Goal: Contribute content: Share content

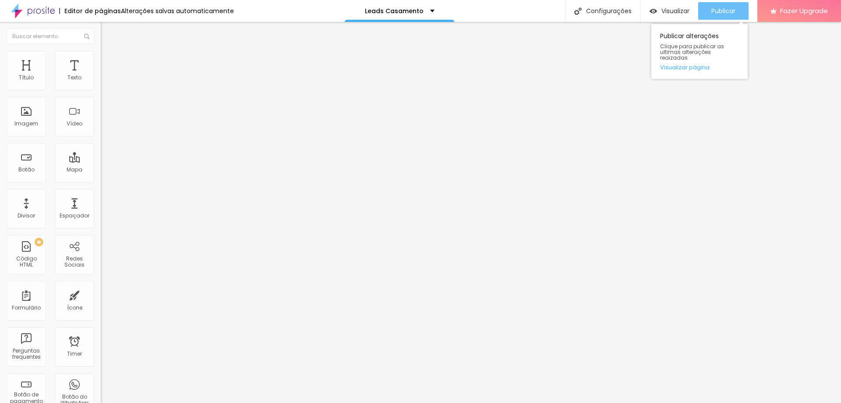
click at [722, 10] on span "Publicar" at bounding box center [723, 10] width 24 height 7
click at [721, 12] on span "Publicar" at bounding box center [723, 10] width 24 height 7
click at [725, 11] on span "Publicar" at bounding box center [723, 10] width 24 height 7
click at [712, 9] on span "Publicar" at bounding box center [723, 10] width 24 height 7
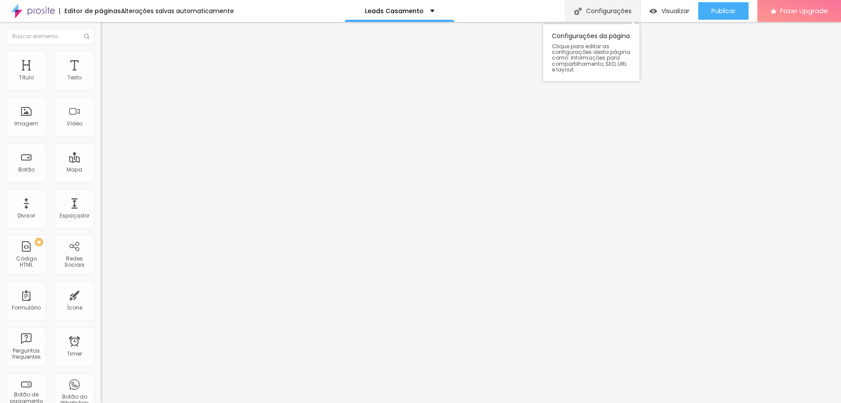
click at [608, 11] on div "Configurações" at bounding box center [602, 11] width 75 height 22
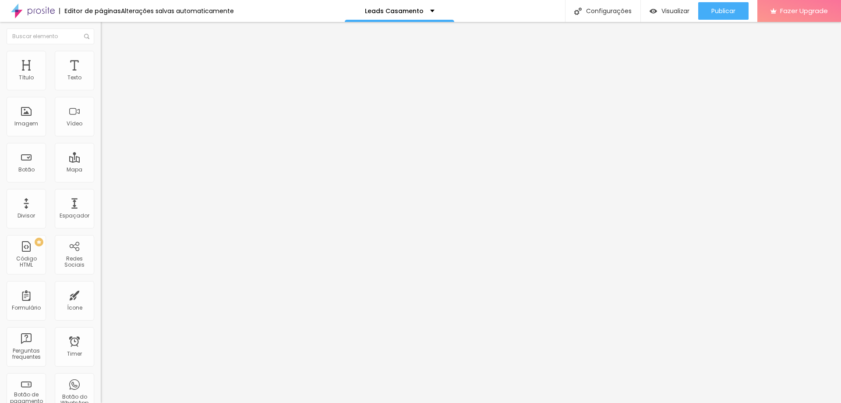
click at [725, 3] on div "Publicar" at bounding box center [723, 11] width 24 height 18
